Goal: Task Accomplishment & Management: Use online tool/utility

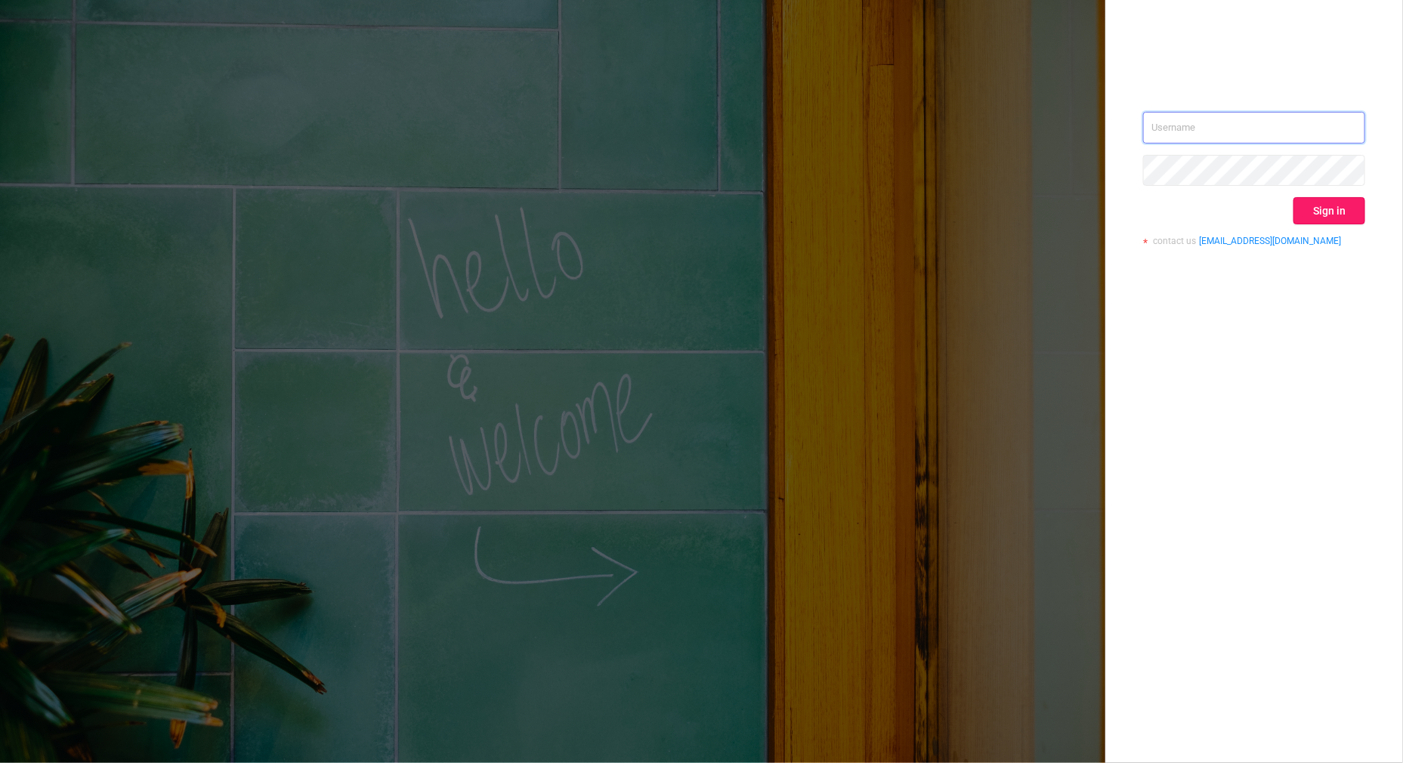
type input "[PERSON_NAME][EMAIL_ADDRESS][DOMAIN_NAME]"
click at [1348, 215] on button "Sign in" at bounding box center [1329, 210] width 72 height 27
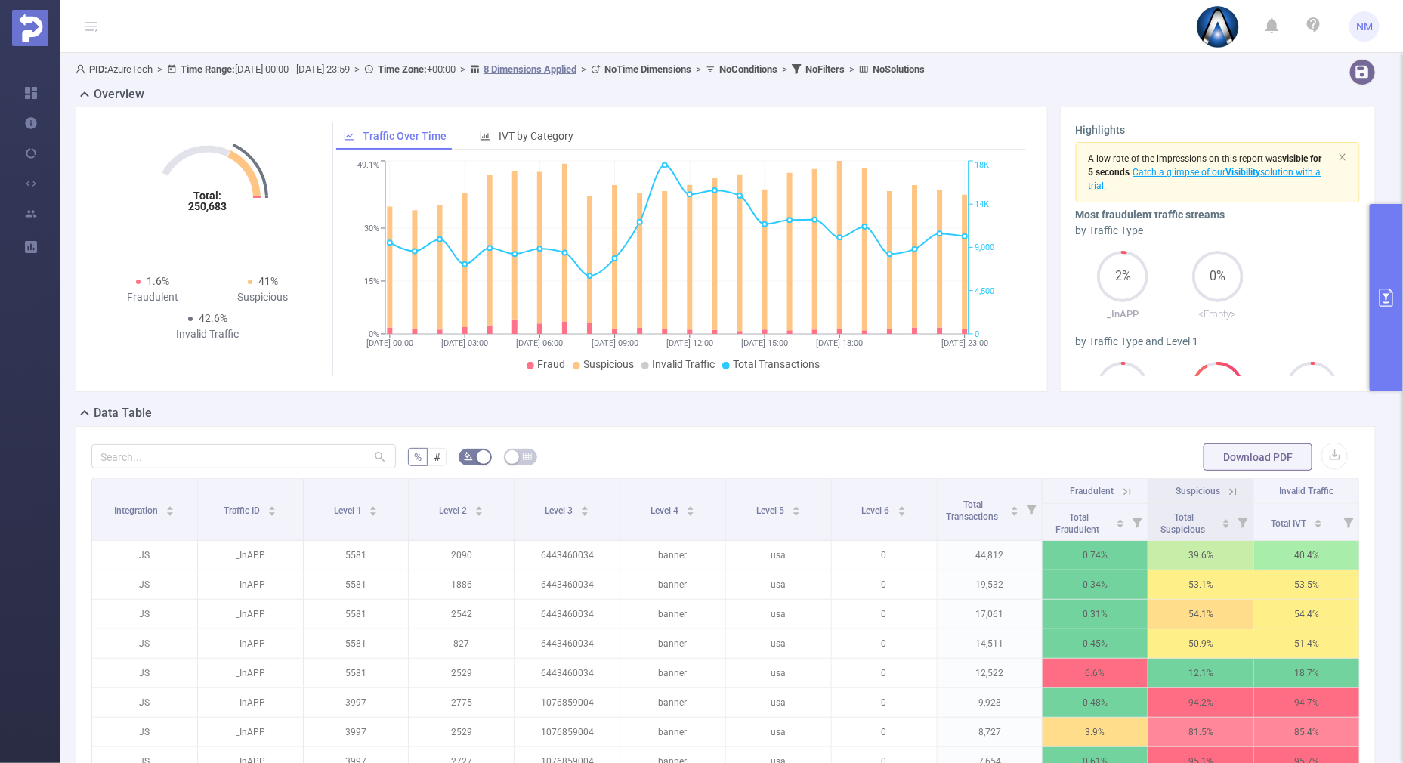
click at [1394, 355] on button "primary" at bounding box center [1385, 297] width 33 height 187
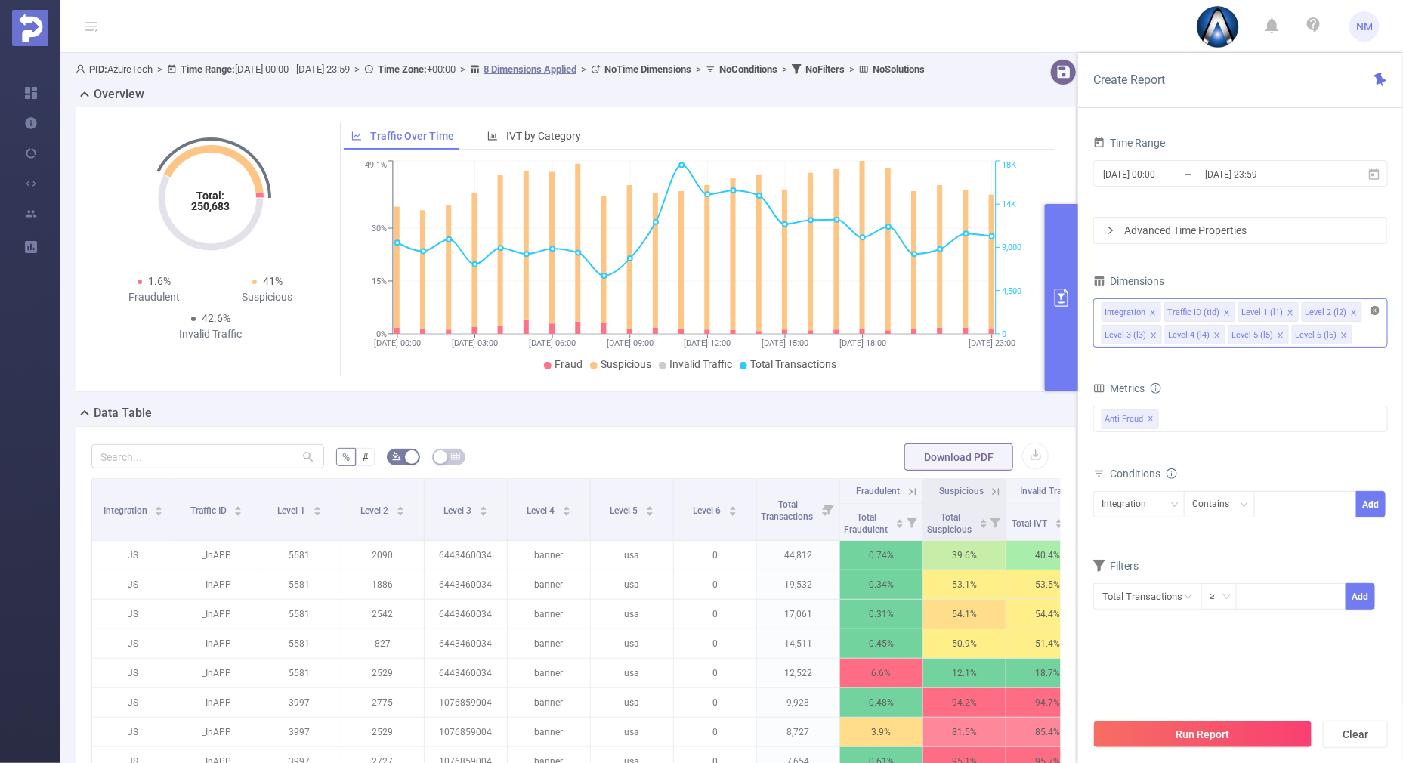
click at [1371, 309] on icon "icon: close-circle" at bounding box center [1374, 310] width 9 height 9
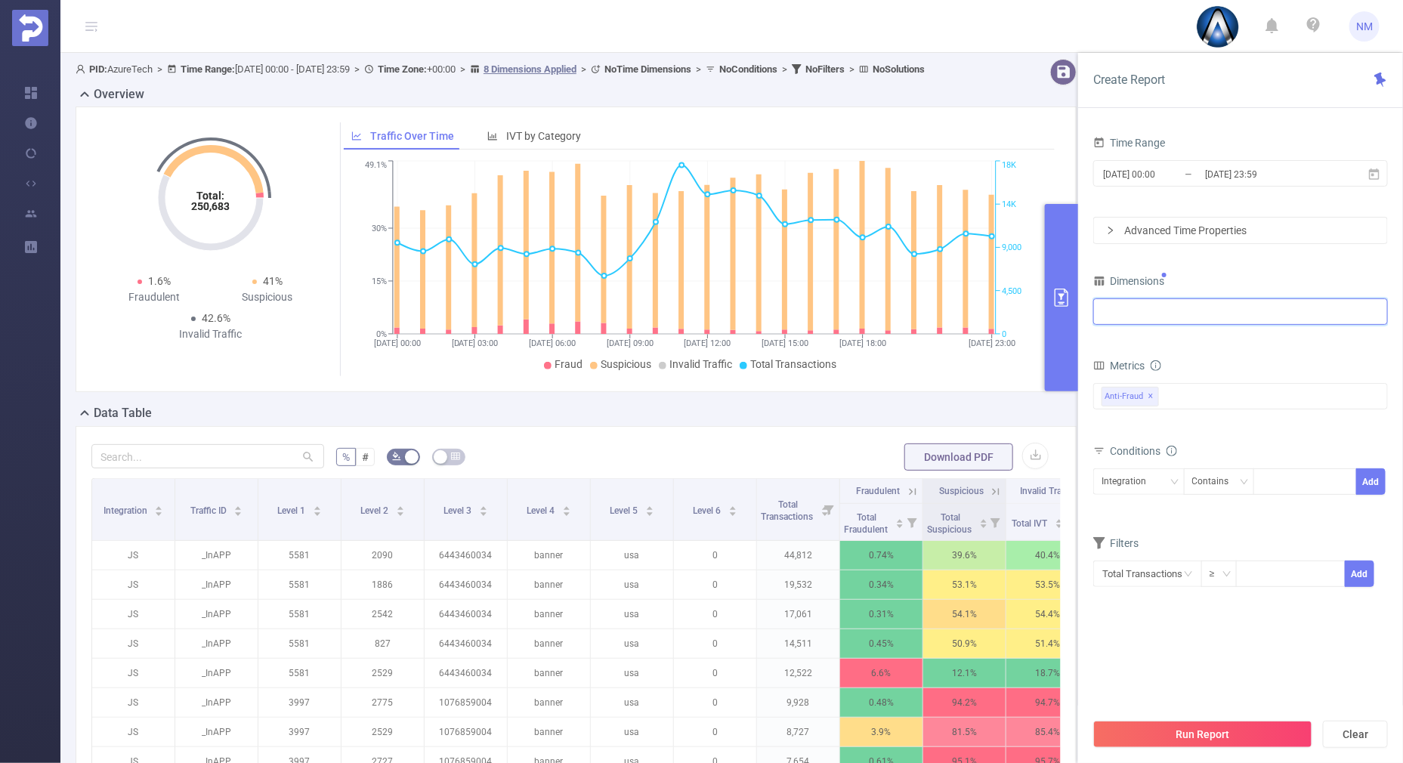
click at [1297, 308] on div at bounding box center [1240, 311] width 278 height 25
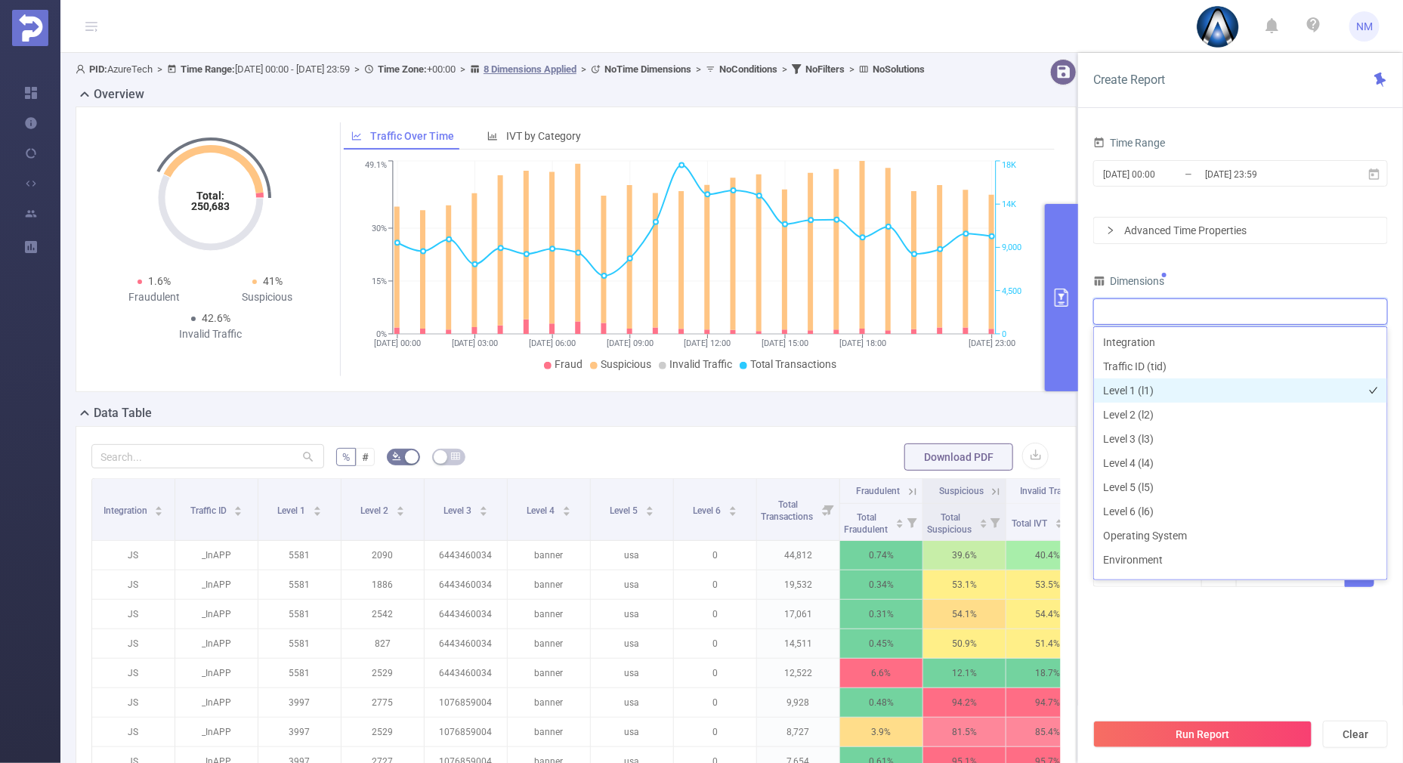
click at [1155, 384] on li "Level 1 (l1)" at bounding box center [1240, 390] width 293 height 24
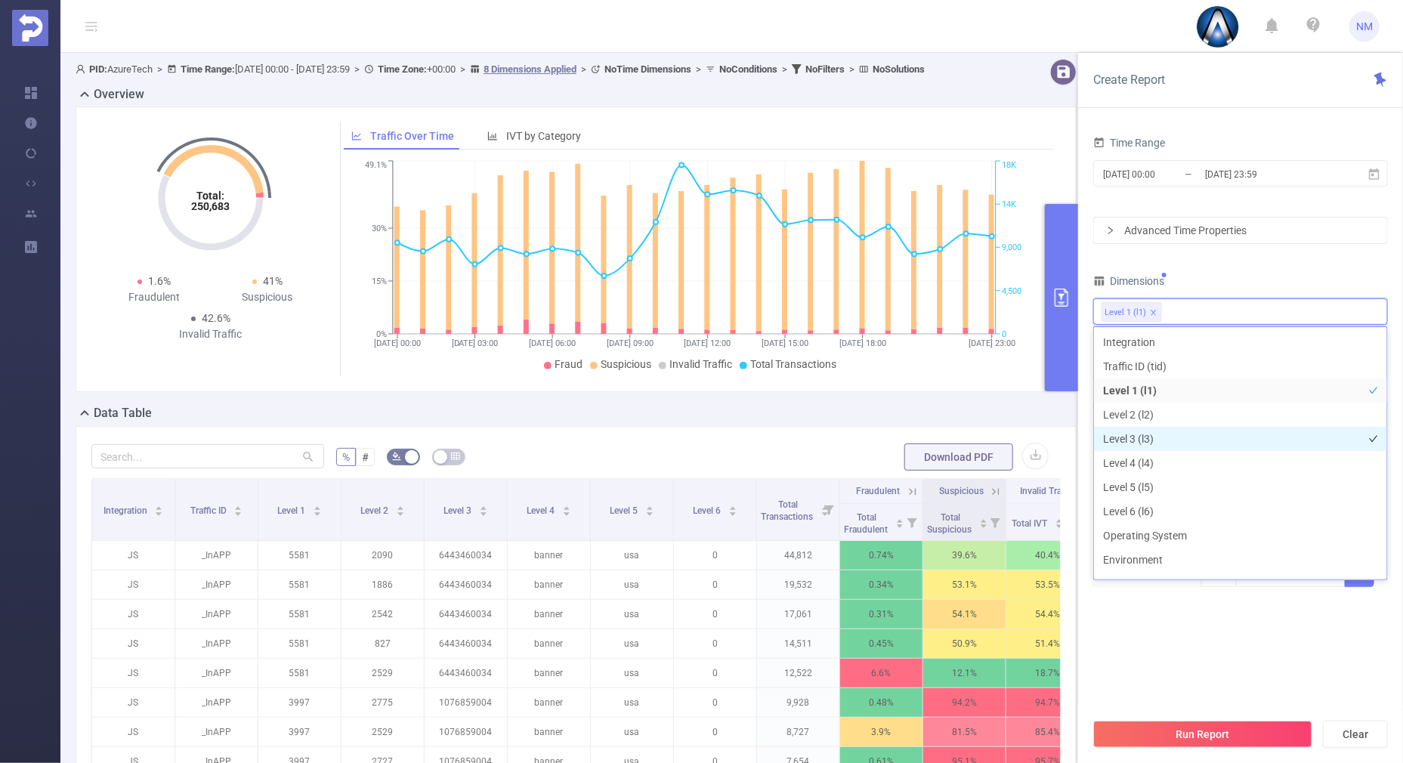
click at [1131, 440] on li "Level 3 (l3)" at bounding box center [1240, 439] width 293 height 24
click at [1234, 185] on span "[DATE] 00:00 _ [DATE] 23:59" at bounding box center [1240, 173] width 295 height 26
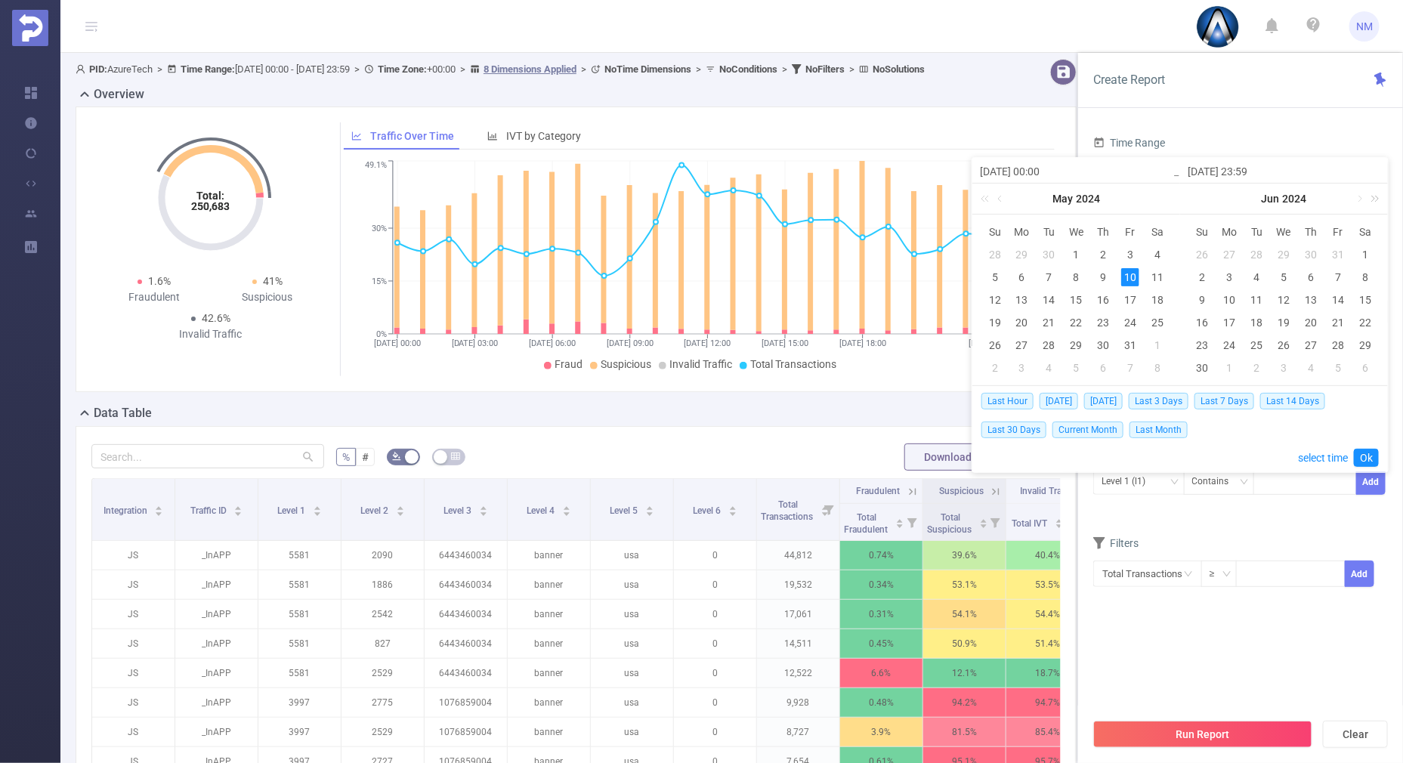
click at [1375, 198] on link at bounding box center [1373, 199] width 20 height 30
click at [1355, 196] on link at bounding box center [1359, 199] width 14 height 30
click at [1286, 317] on div "24" at bounding box center [1283, 322] width 18 height 18
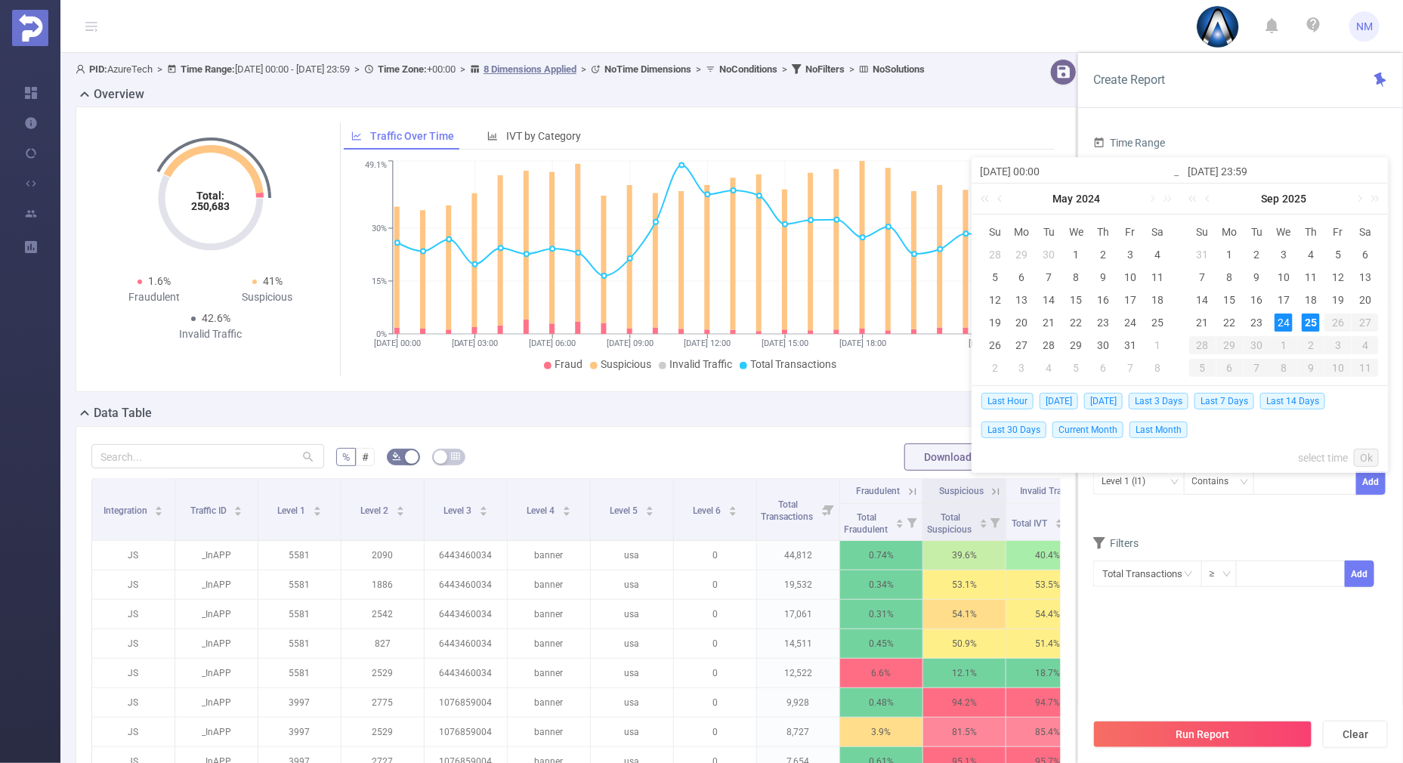
click at [1303, 317] on div "25" at bounding box center [1310, 322] width 18 height 18
type input "[DATE] 00:00"
type input "[DATE] 23:59"
type input "[DATE] 00:00"
type input "[DATE] 23:59"
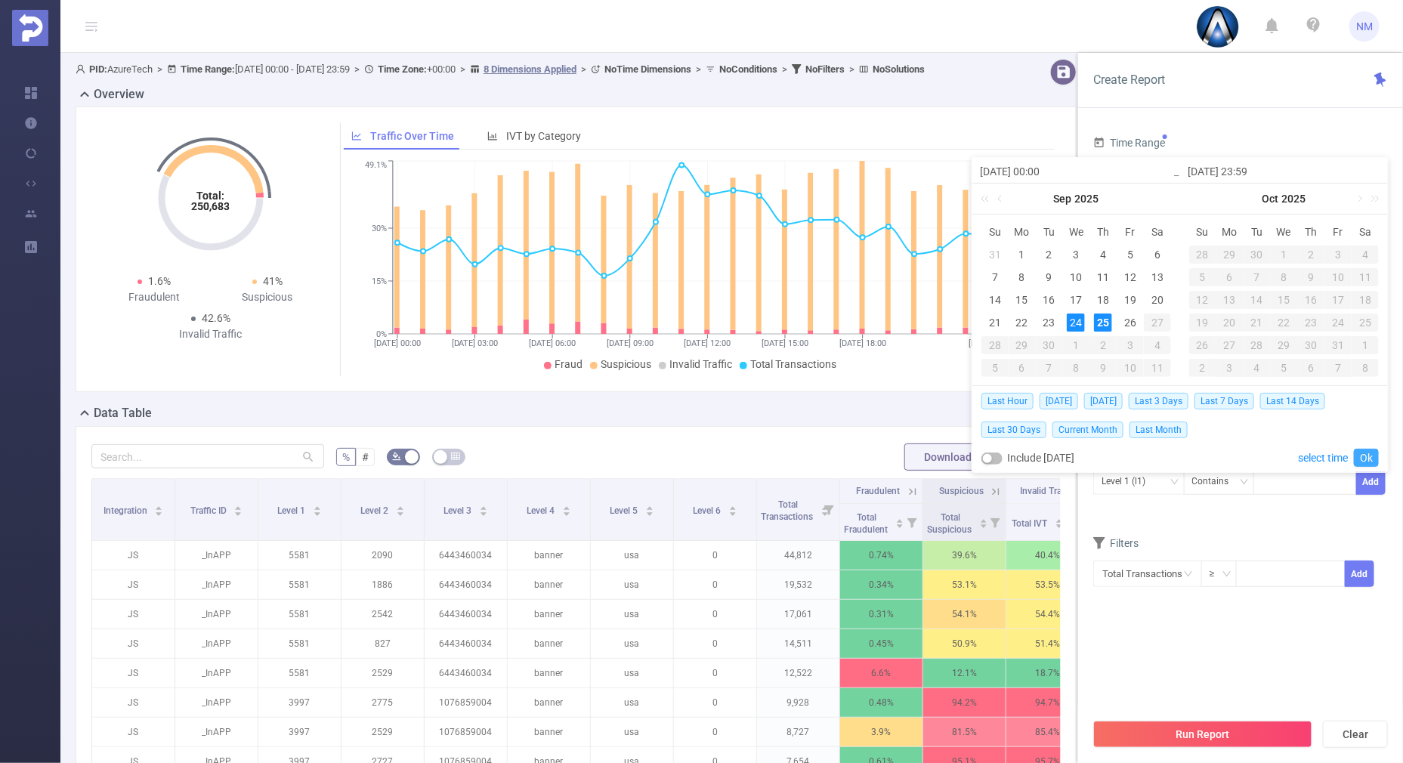
click at [1364, 453] on link "Ok" at bounding box center [1366, 458] width 25 height 18
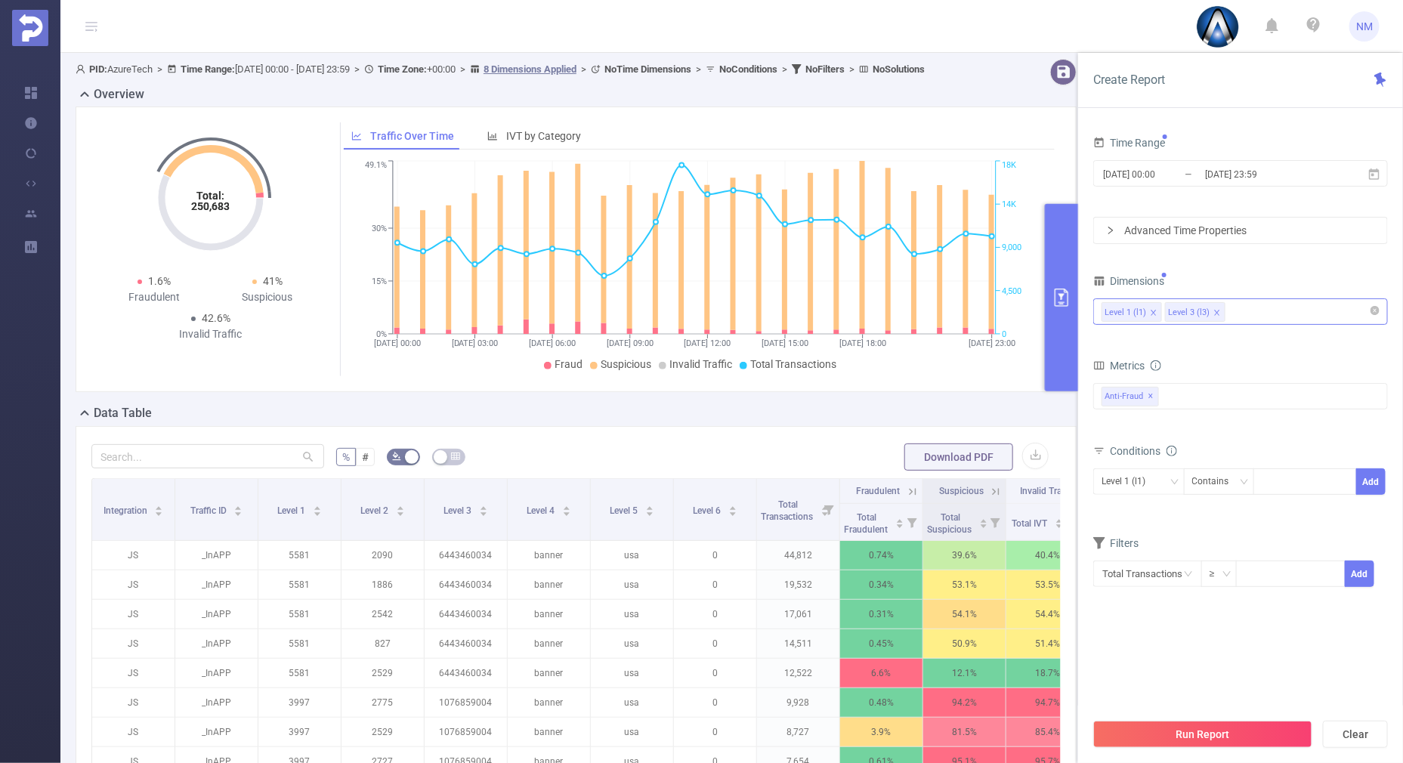
click at [1276, 313] on div "Level 1 (l1) Level 3 (l3)" at bounding box center [1240, 311] width 278 height 25
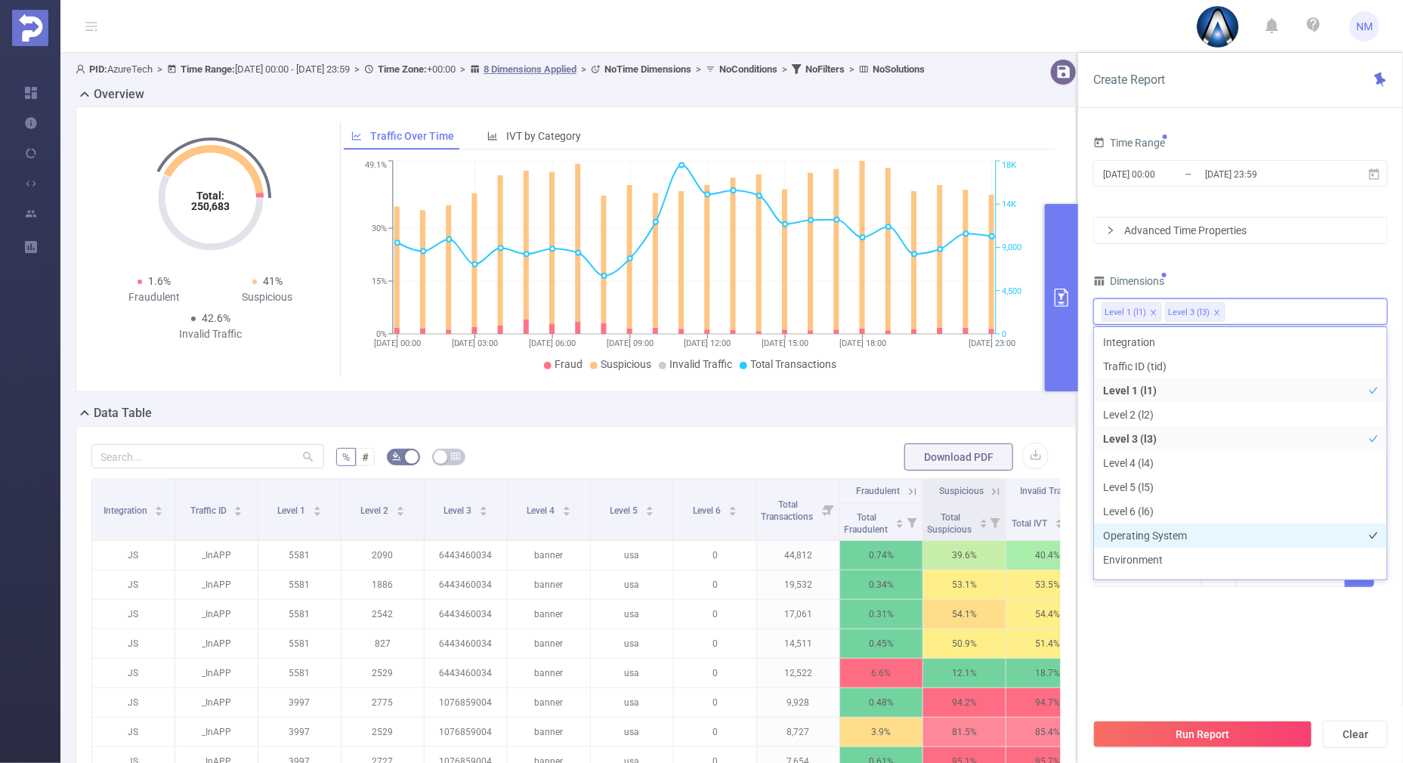
scroll to position [188, 0]
click at [1167, 535] on li "Traffic Type (SSAI, DOOH)" at bounding box center [1240, 541] width 293 height 24
click at [1260, 267] on div "Time Range [DATE] 00:00 _ [DATE] 23:59 Advanced Time Properties Dimensions Leve…" at bounding box center [1240, 369] width 295 height 474
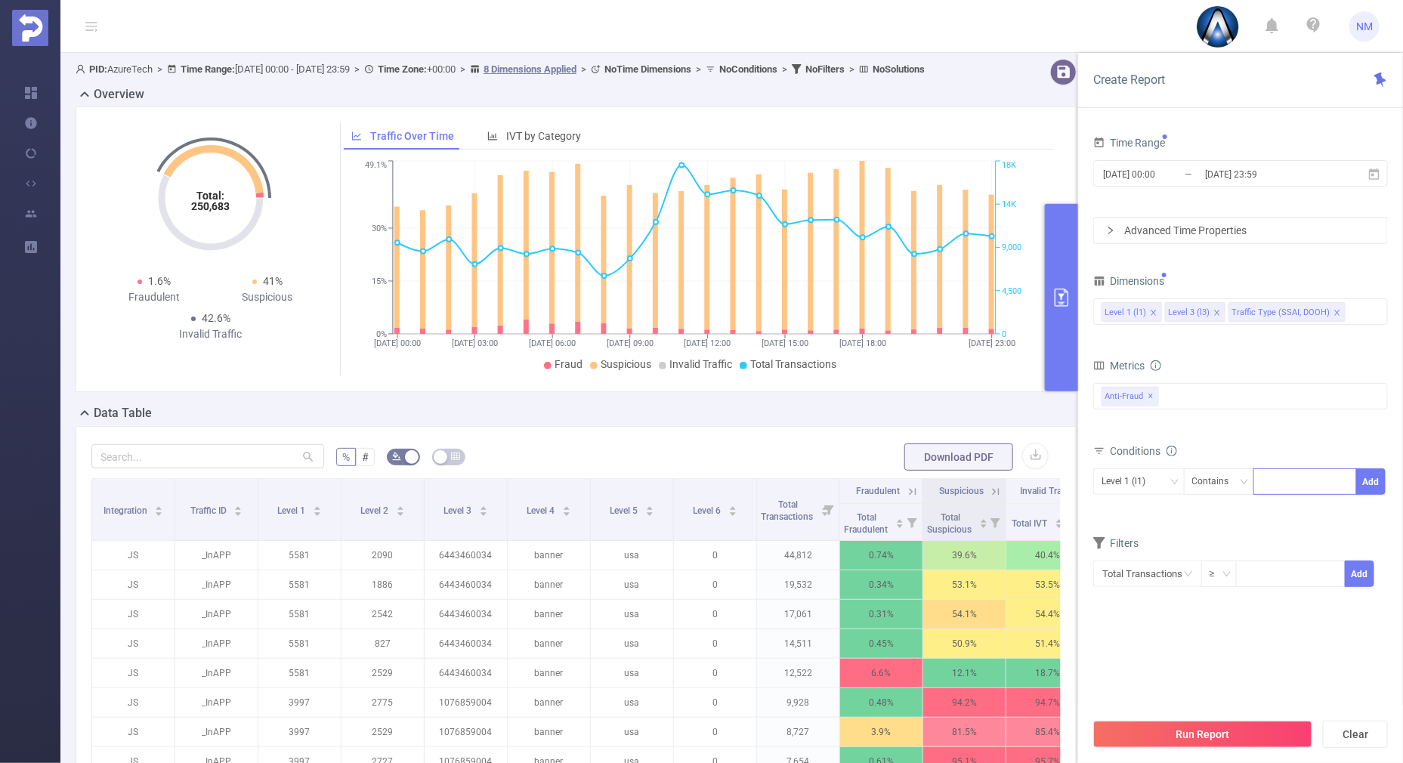
click at [1296, 487] on div at bounding box center [1304, 481] width 87 height 25
type input "22045"
click at [1366, 476] on button "Add" at bounding box center [1370, 481] width 29 height 26
drag, startPoint x: 1175, startPoint y: 483, endPoint x: 1162, endPoint y: 495, distance: 17.1
click at [1174, 483] on icon "icon: down" at bounding box center [1173, 481] width 9 height 9
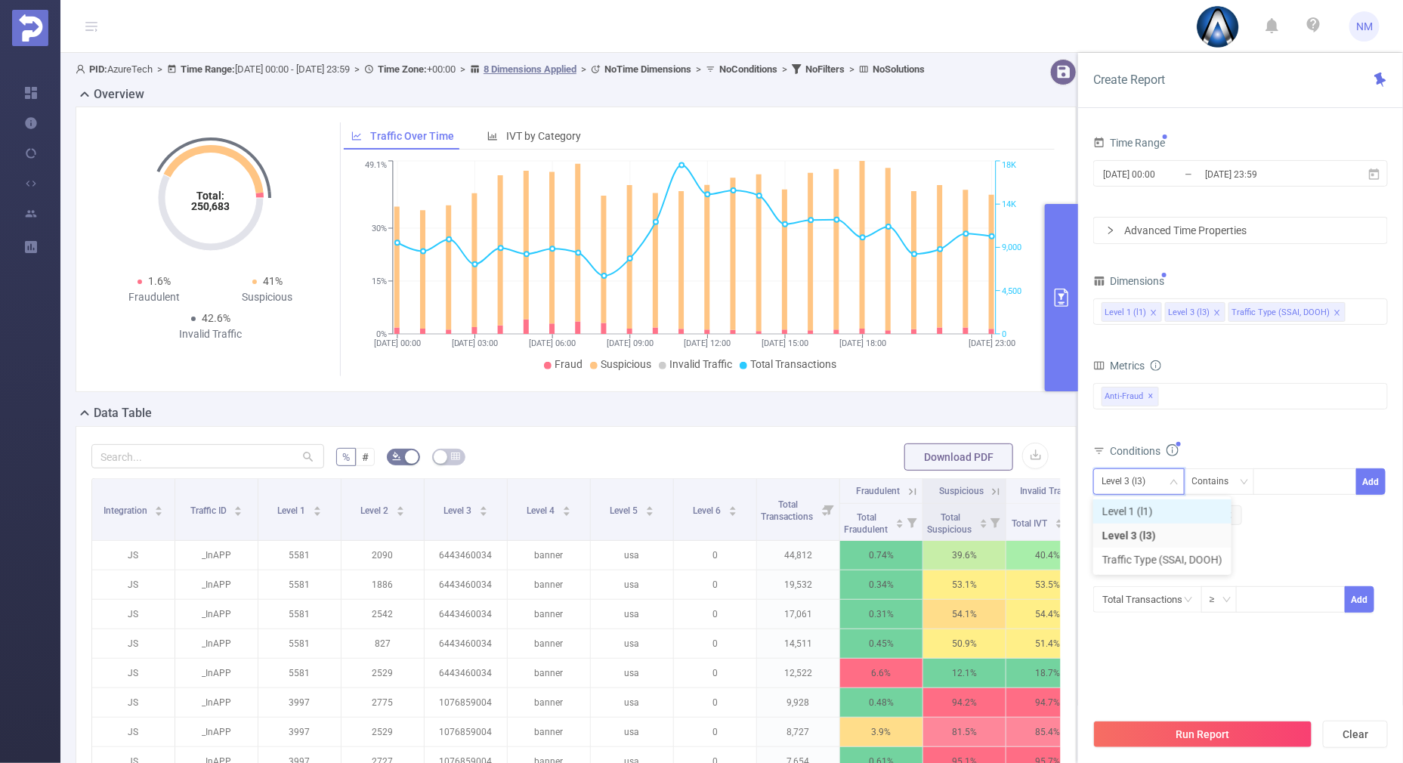
click at [1141, 514] on li "Level 1 (l1)" at bounding box center [1162, 511] width 138 height 24
click at [1206, 431] on div "Total Fraudulent Bot/Virus Hostile Tools Tunneled Traffic Non Malicious Bots Vi…" at bounding box center [1240, 407] width 295 height 54
click at [1193, 737] on button "Run Report" at bounding box center [1202, 734] width 219 height 27
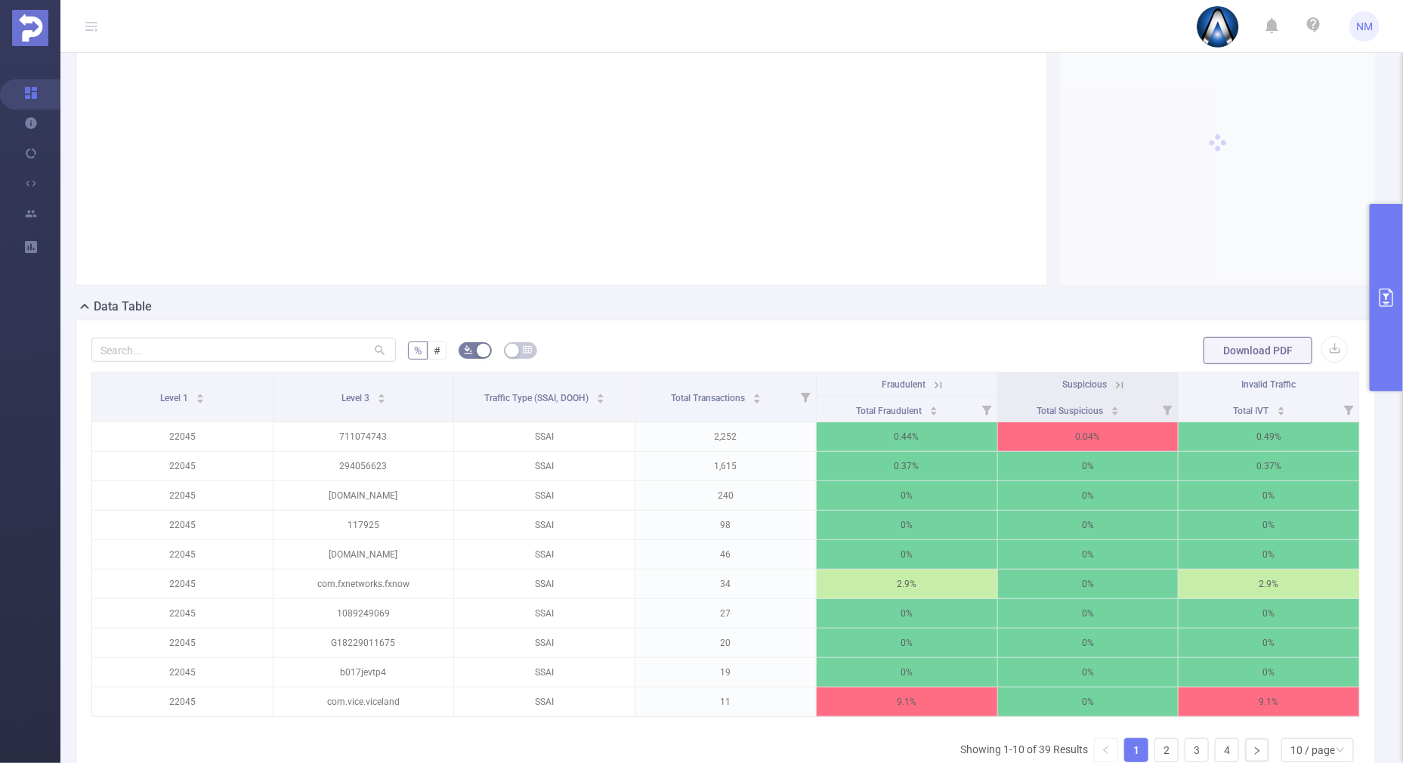
scroll to position [188, 0]
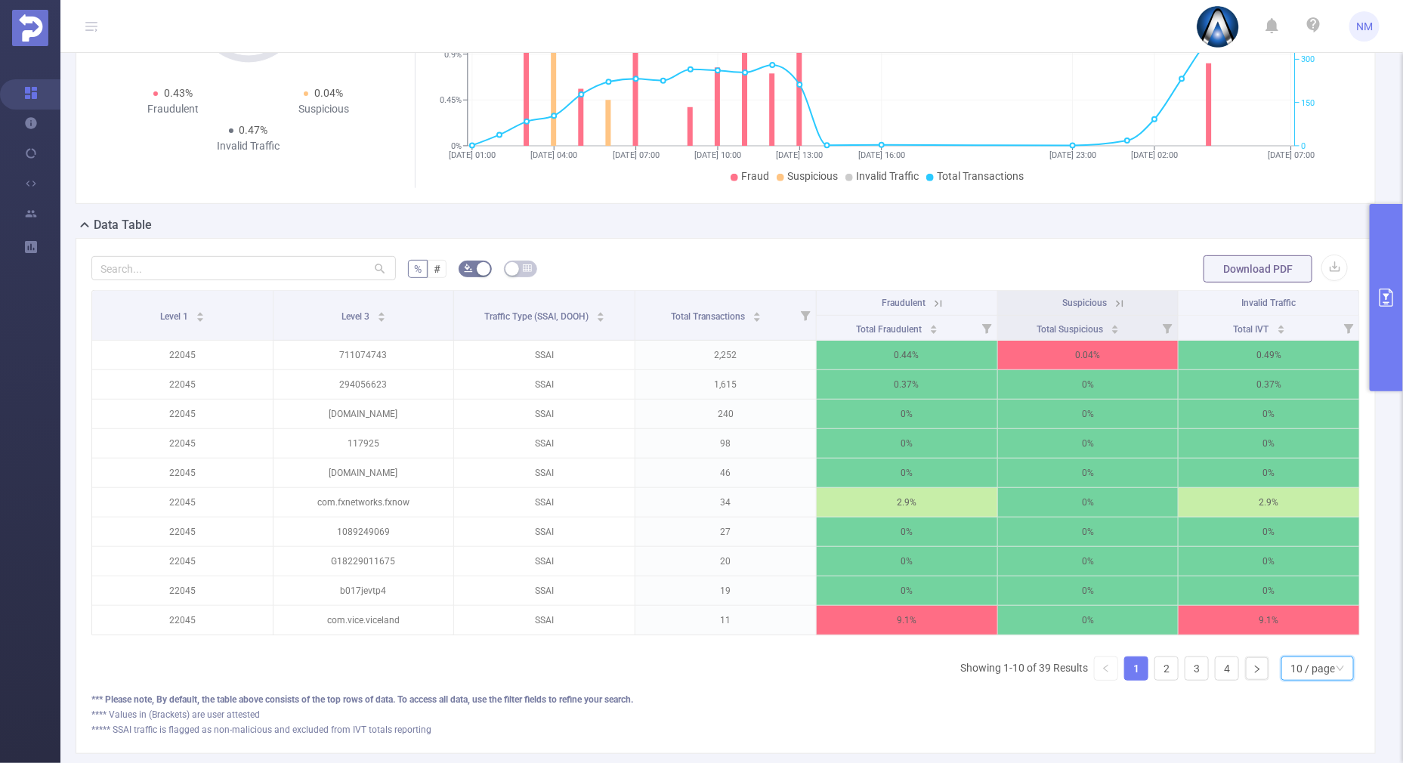
click at [1290, 674] on div "10 / page" at bounding box center [1312, 668] width 45 height 23
click at [1286, 604] on li "30 / page" at bounding box center [1303, 606] width 73 height 24
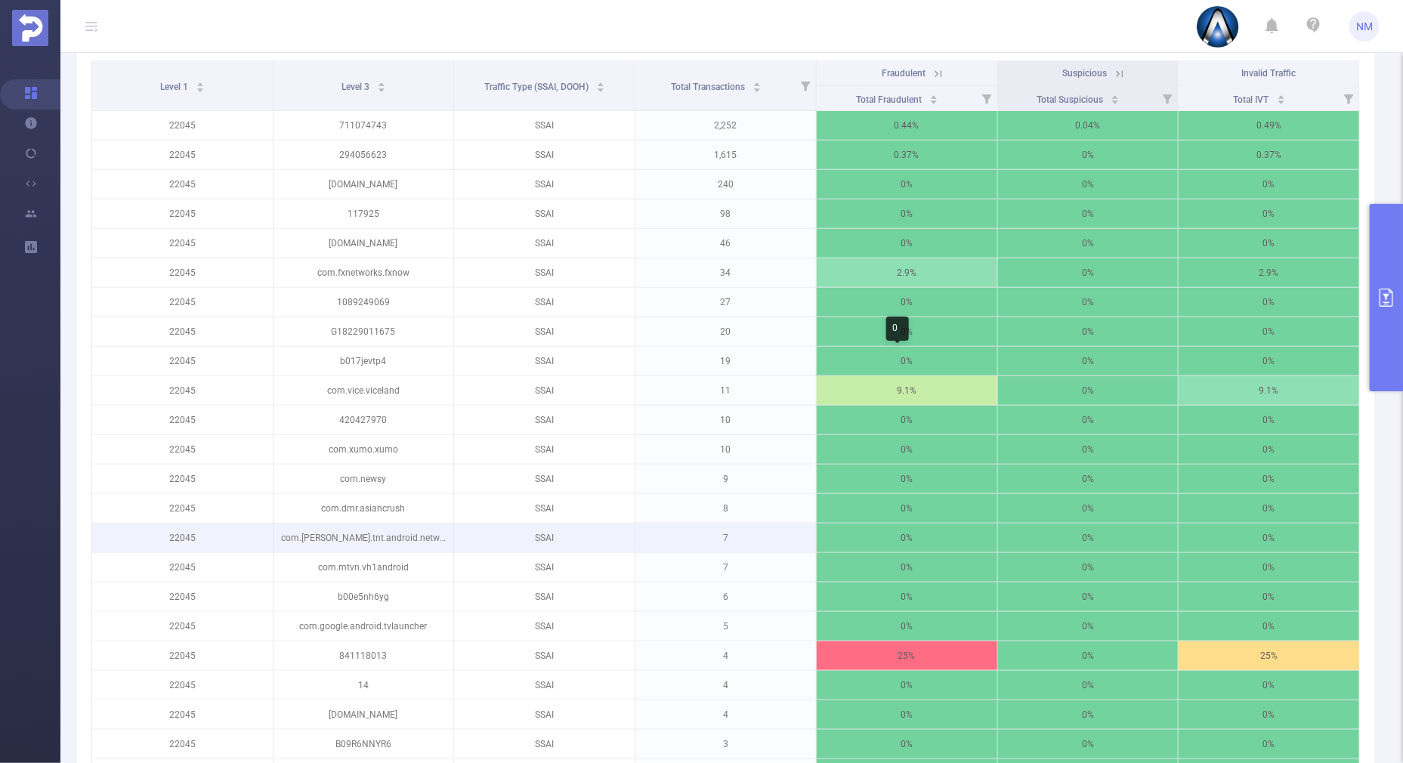
scroll to position [116, 0]
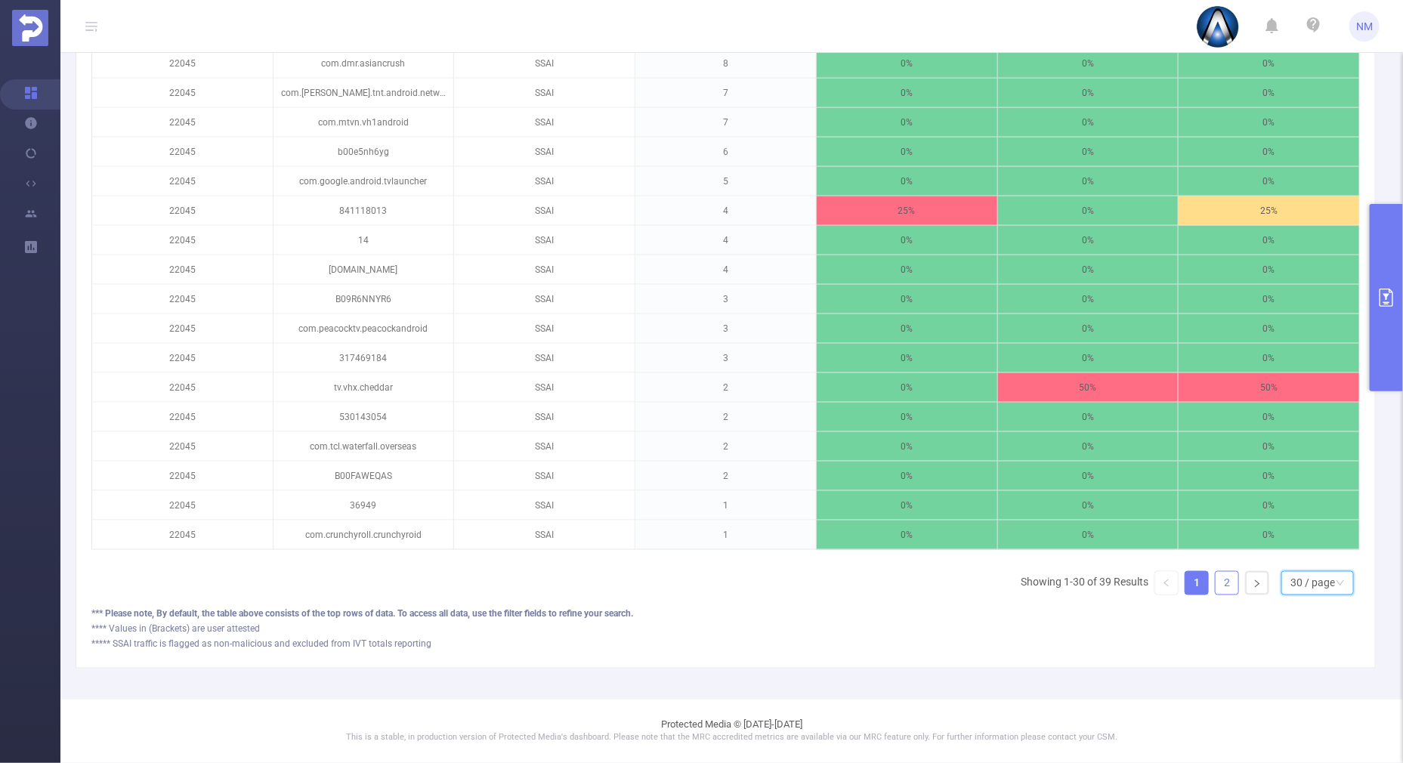
click at [1215, 576] on link "2" at bounding box center [1226, 583] width 23 height 23
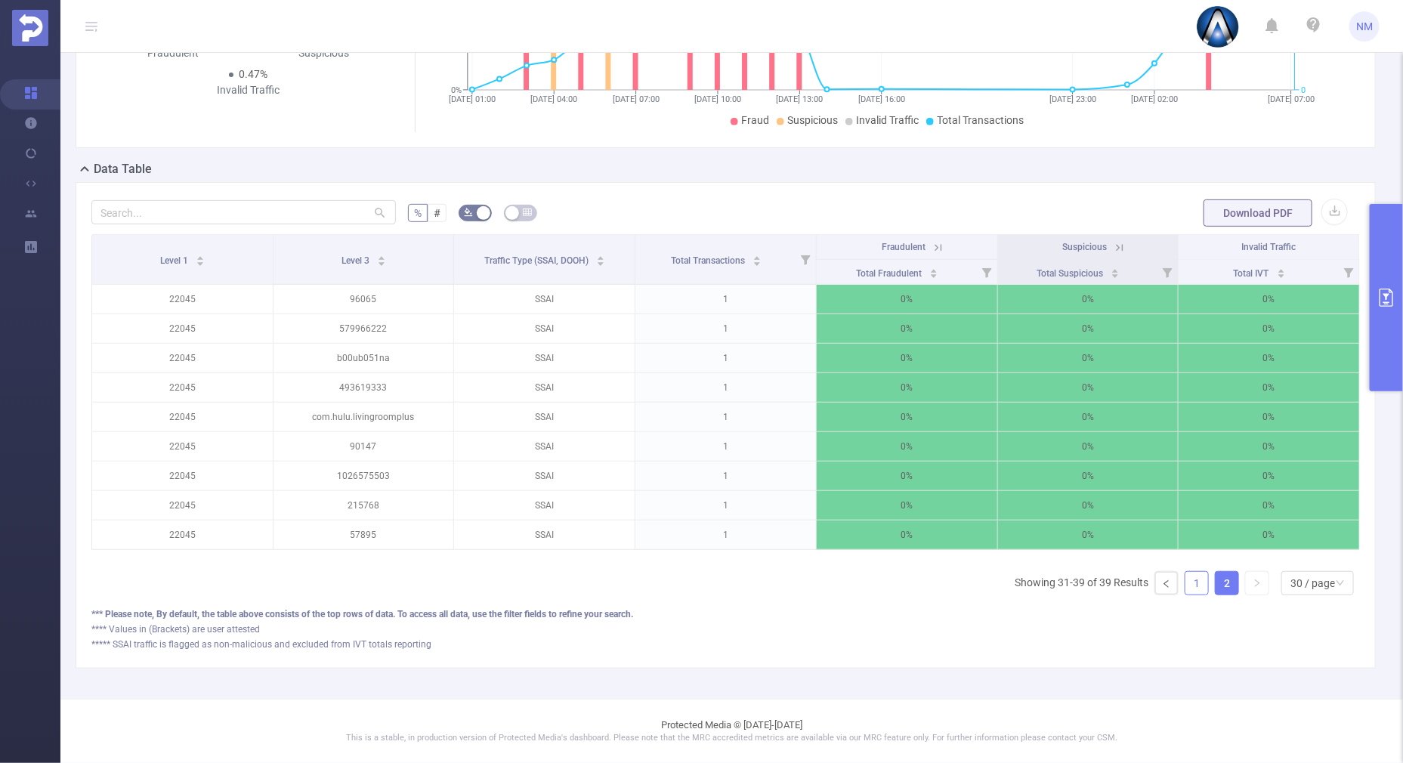
click at [1185, 591] on link "1" at bounding box center [1196, 583] width 23 height 23
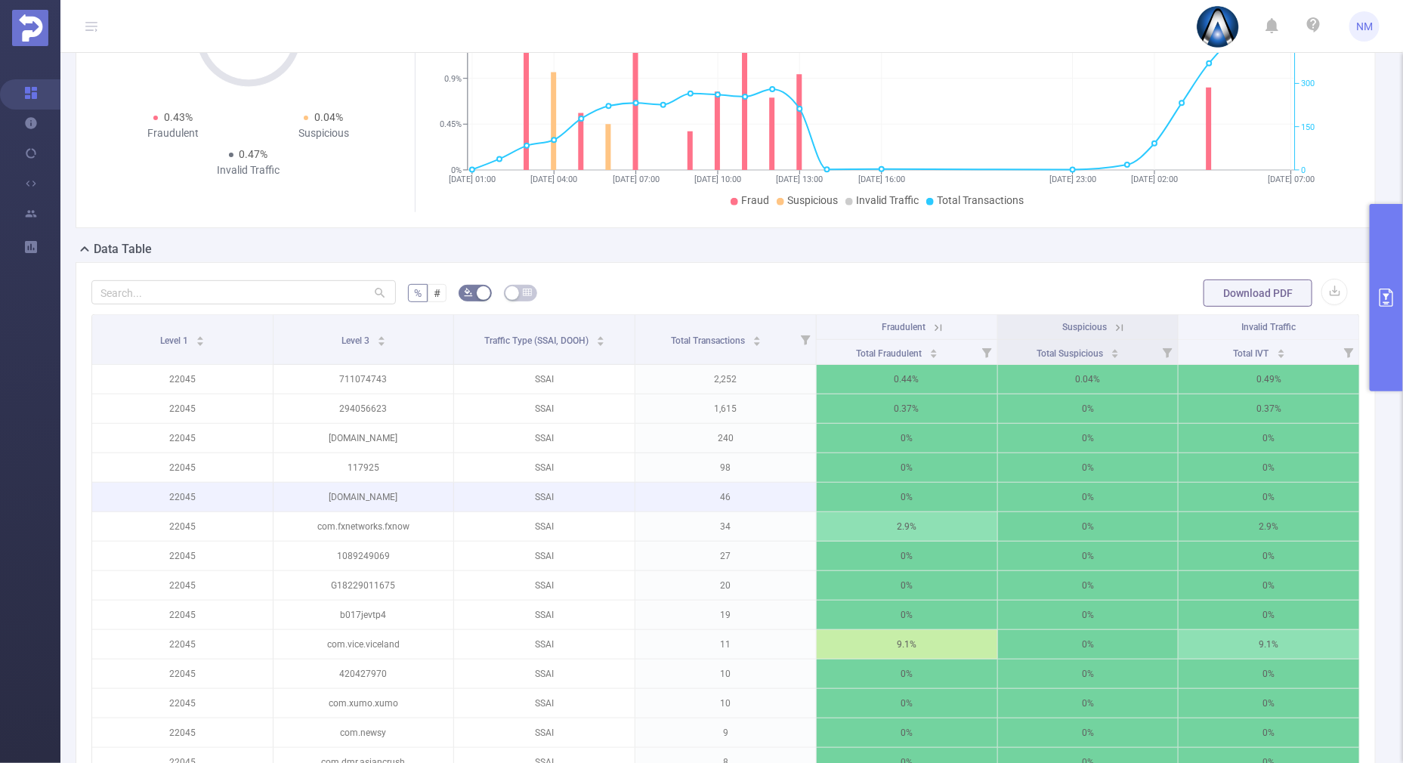
scroll to position [0, 0]
